Goal: Check status: Verify the current state of an ongoing process or item

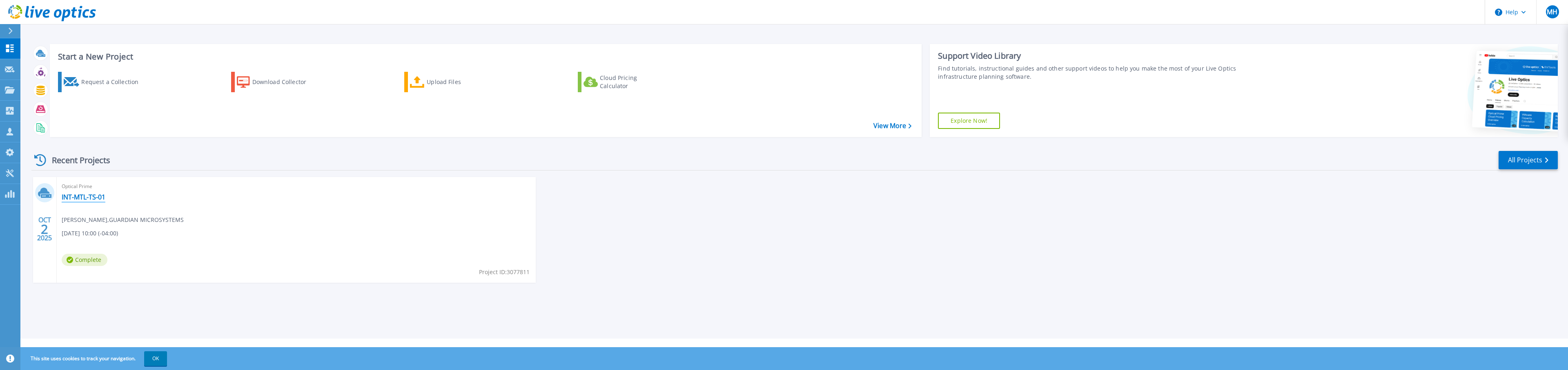
click at [89, 197] on link "INT-MTL-TS-01" at bounding box center [83, 197] width 44 height 9
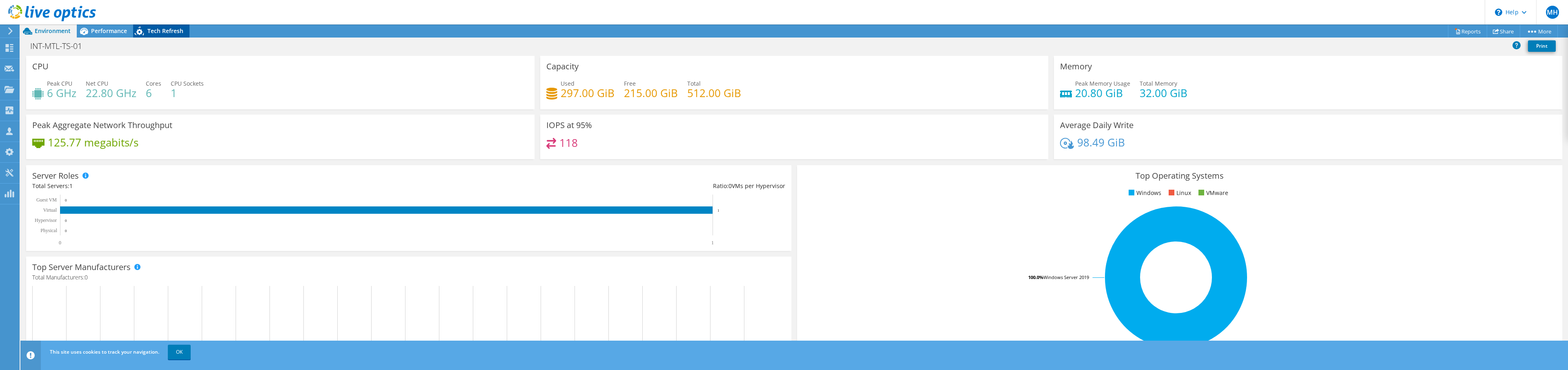
click at [165, 33] on span "Tech Refresh" at bounding box center [166, 30] width 36 height 8
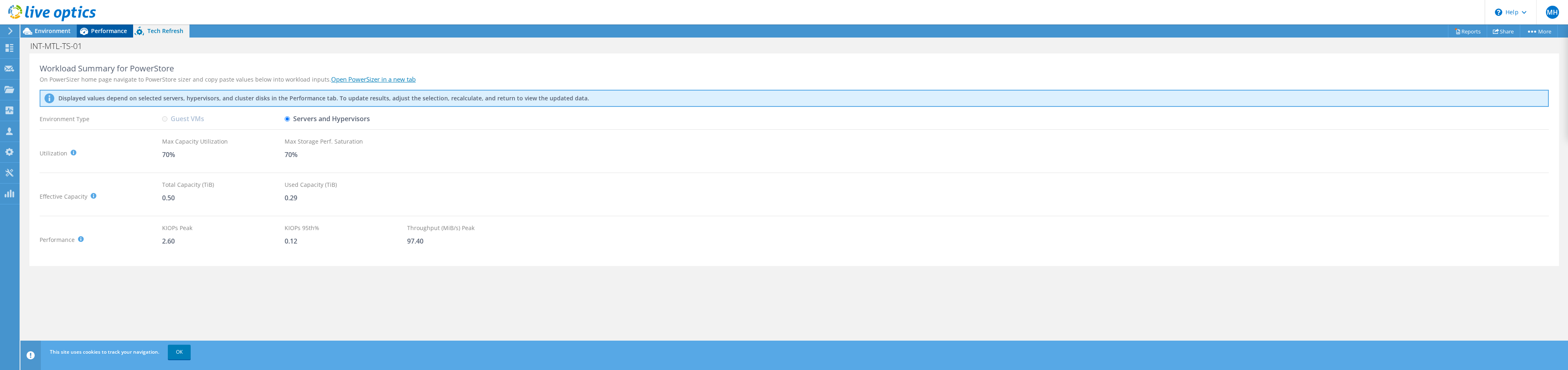
click at [115, 31] on span "Performance" at bounding box center [109, 30] width 36 height 8
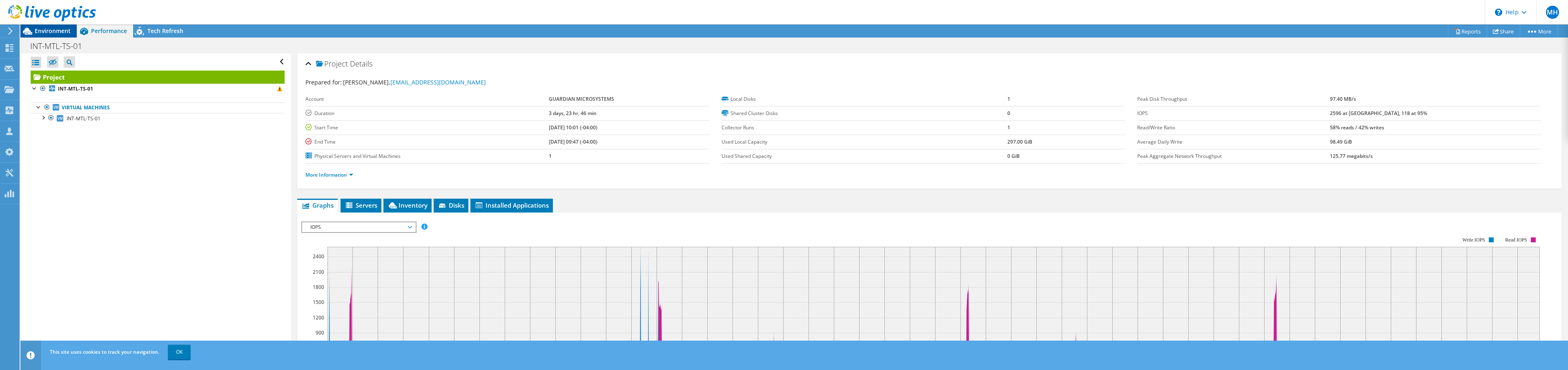
click at [38, 33] on span "Environment" at bounding box center [52, 30] width 36 height 8
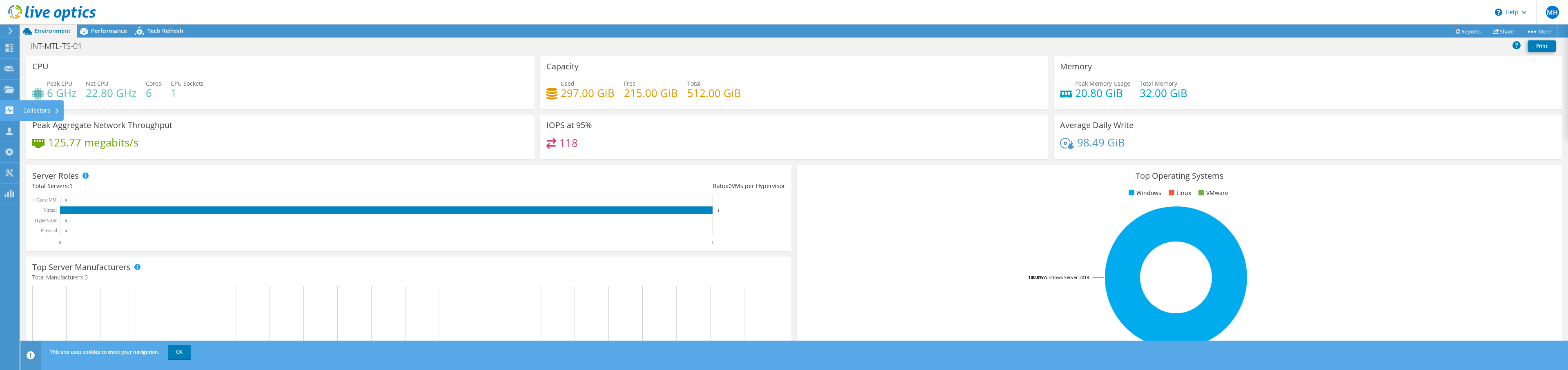
click at [27, 108] on div "Collectors" at bounding box center [41, 111] width 45 height 21
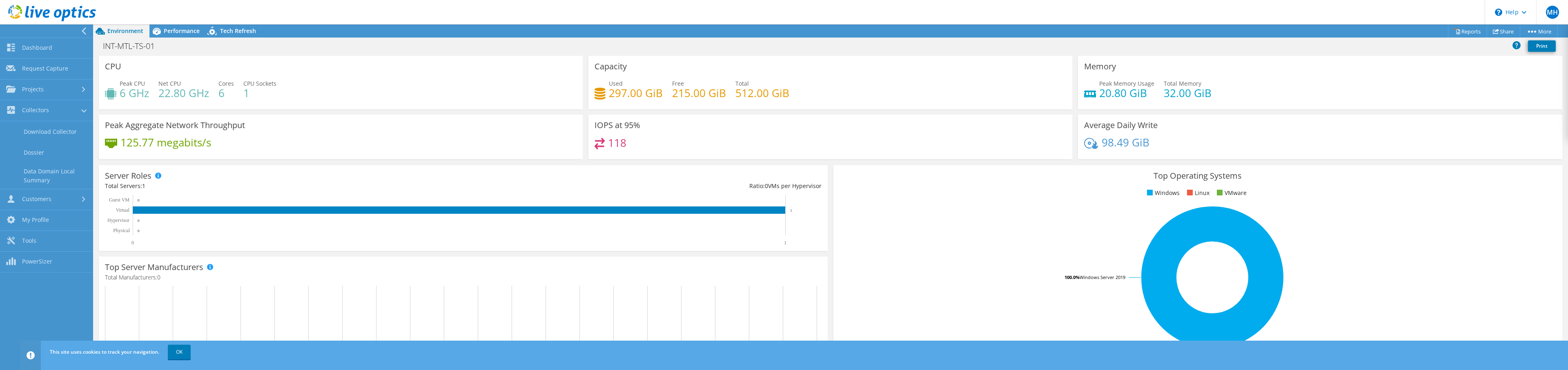
click at [394, 119] on div "Peak Aggregate Network Throughput 125.77 megabits/s" at bounding box center [340, 137] width 484 height 45
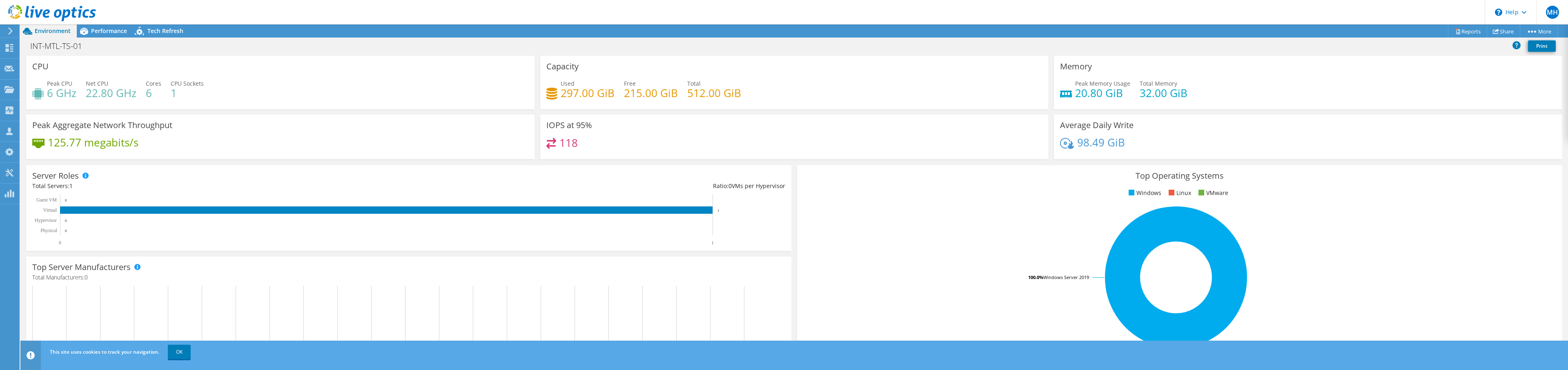
click at [1324, 99] on div "Peak Memory Usage 20.80 GiB Total Memory 32.00 GiB" at bounding box center [1308, 92] width 496 height 27
